Goal: Transaction & Acquisition: Purchase product/service

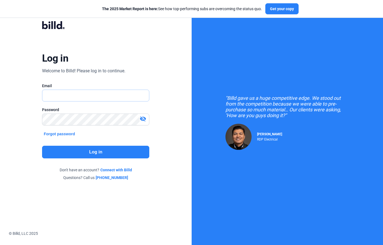
type input "[EMAIL_ADDRESS][DOMAIN_NAME]"
click at [94, 154] on button "Log in" at bounding box center [95, 152] width 107 height 13
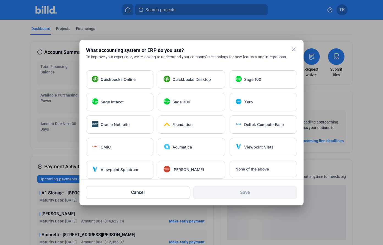
click at [295, 47] on mat-icon "close" at bounding box center [294, 49] width 7 height 7
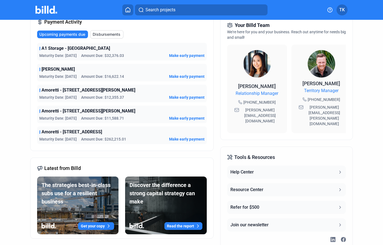
scroll to position [152, 0]
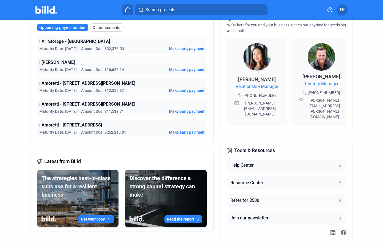
click at [190, 133] on span "Make early payment" at bounding box center [187, 133] width 36 height 6
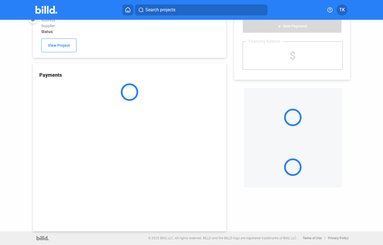
scroll to position [14, 0]
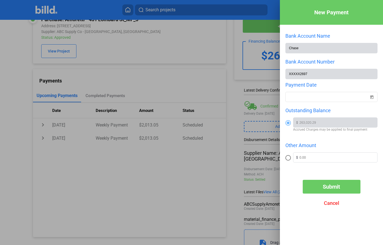
click at [189, 196] on div at bounding box center [191, 122] width 383 height 245
